Goal: Transaction & Acquisition: Purchase product/service

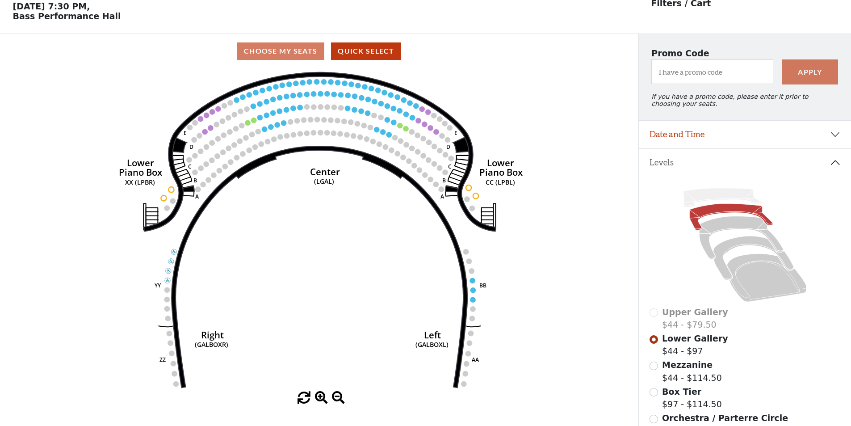
scroll to position [42, 0]
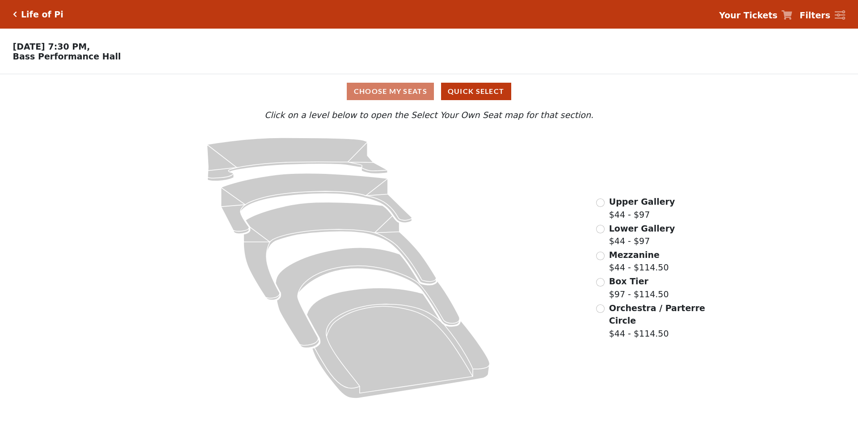
click at [648, 201] on span "Upper Gallery" at bounding box center [642, 202] width 66 height 10
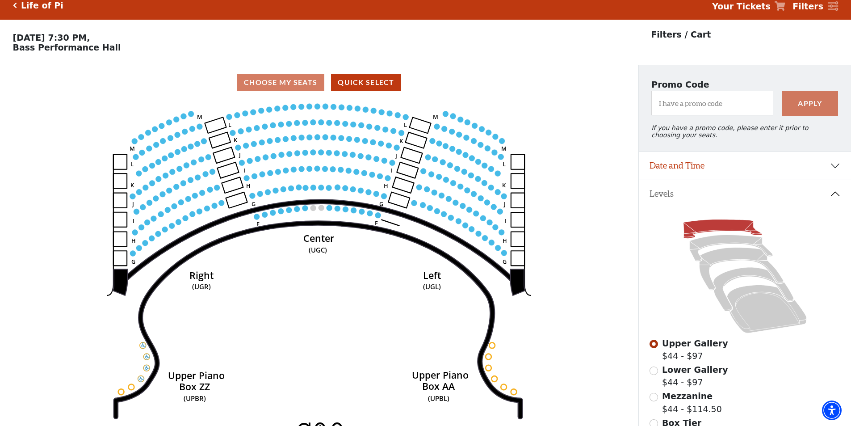
scroll to position [142, 0]
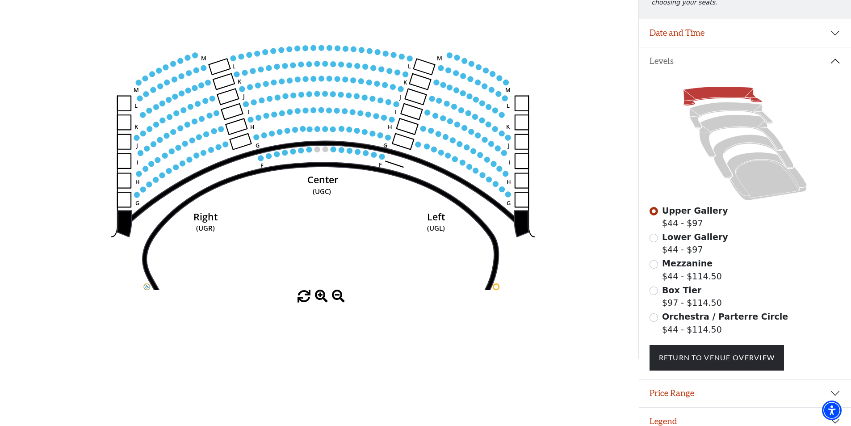
drag, startPoint x: 335, startPoint y: 172, endPoint x: 340, endPoint y: 251, distance: 79.3
click at [340, 252] on icon "Center (UGC) Right (UGR) Left (UGL) Upper Piano Box ZZ (UPBR) Upper Piano Box A…" at bounding box center [319, 128] width 575 height 323
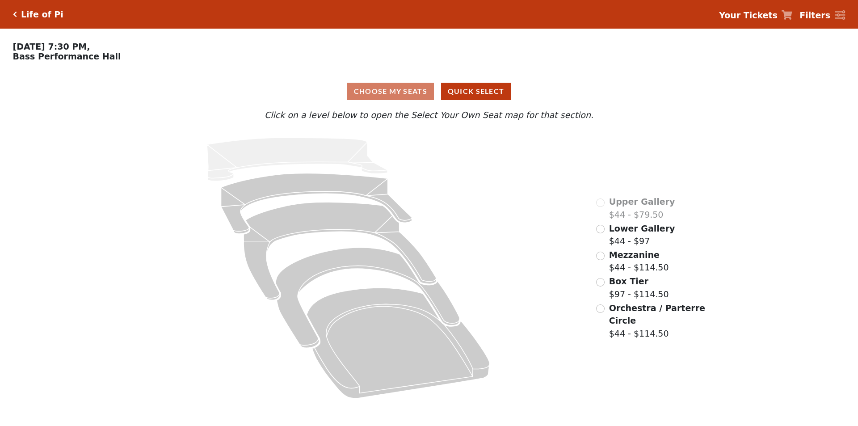
click at [631, 232] on span "Lower Gallery" at bounding box center [642, 228] width 66 height 10
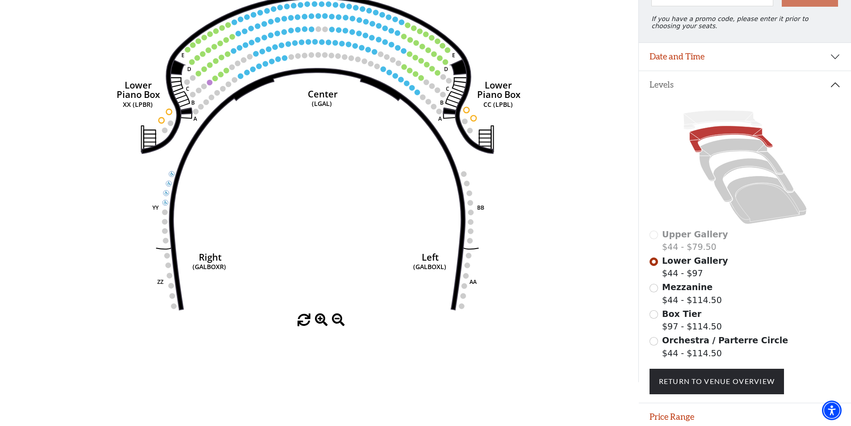
scroll to position [131, 0]
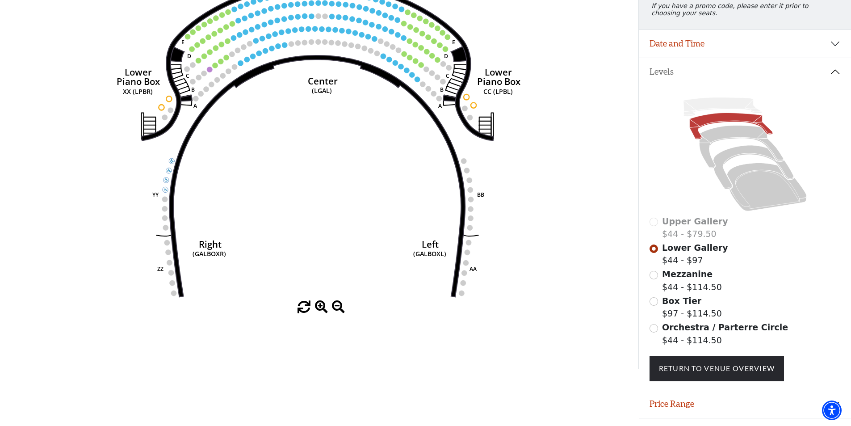
click at [693, 279] on span "Mezzanine" at bounding box center [687, 274] width 50 height 10
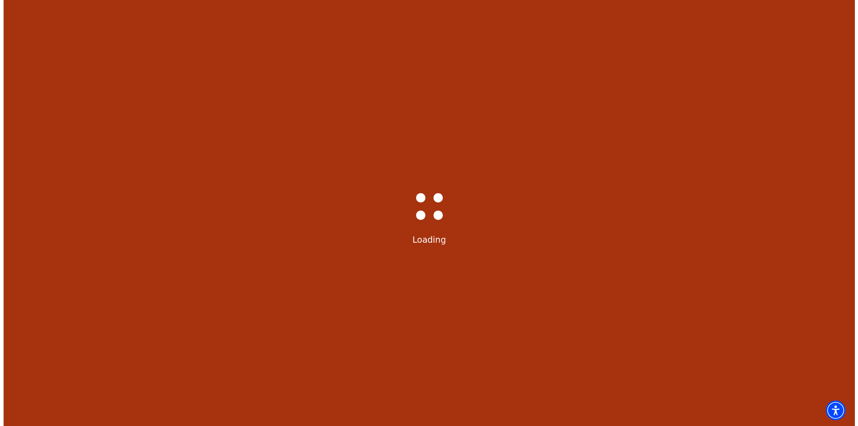
scroll to position [0, 0]
